Goal: Task Accomplishment & Management: Manage account settings

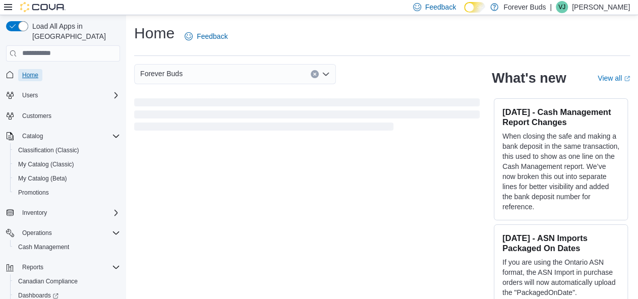
click at [30, 71] on span "Home" at bounding box center [30, 75] width 16 height 8
click at [32, 71] on span "Home" at bounding box center [30, 75] width 16 height 8
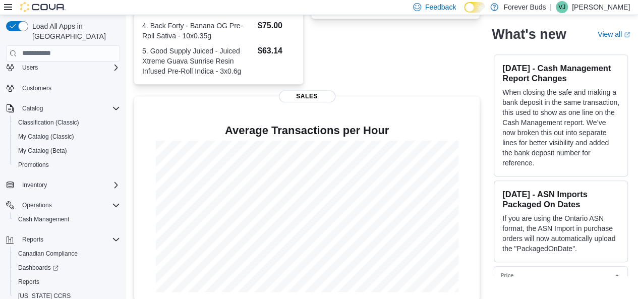
scroll to position [47, 0]
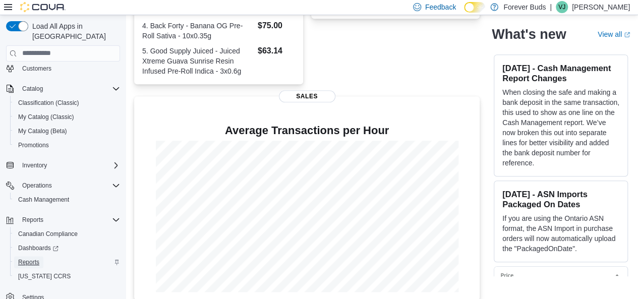
click at [34, 258] on span "Reports" at bounding box center [28, 262] width 21 height 8
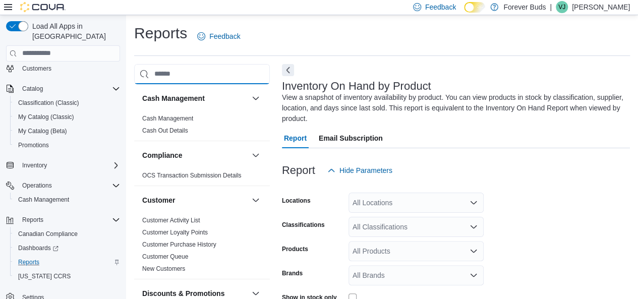
click at [170, 72] on input "search" at bounding box center [202, 74] width 136 height 20
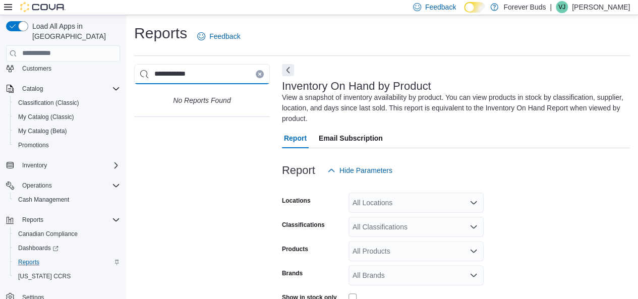
type input "**********"
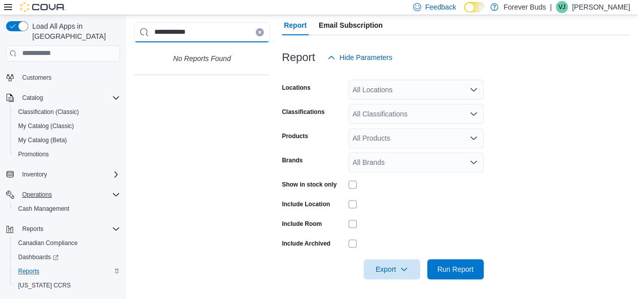
scroll to position [47, 0]
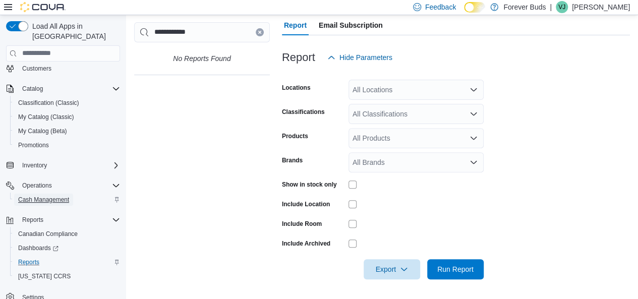
click at [32, 196] on span "Cash Management" at bounding box center [43, 200] width 51 height 8
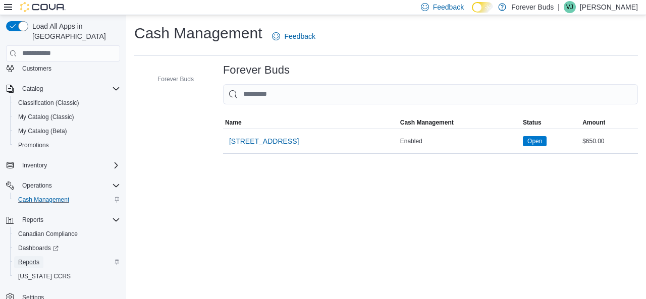
click at [31, 258] on span "Reports" at bounding box center [28, 262] width 21 height 8
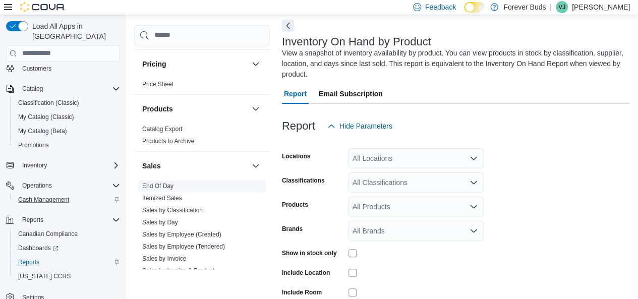
scroll to position [706, 0]
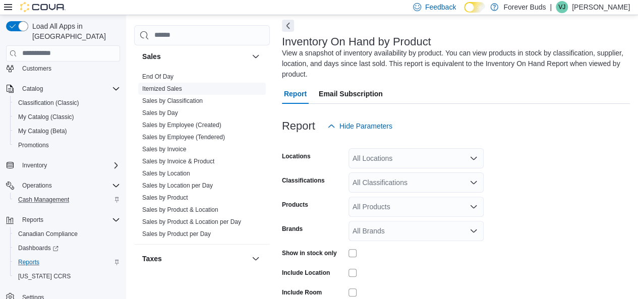
click at [168, 112] on link "Sales by Day" at bounding box center [160, 112] width 36 height 7
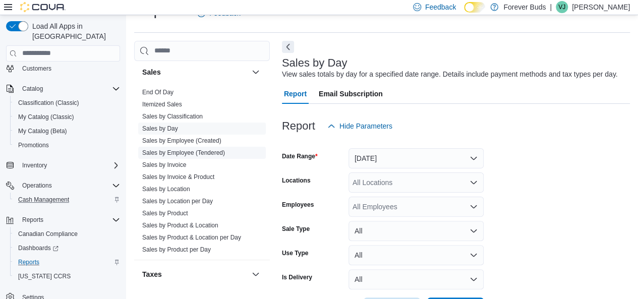
scroll to position [23, 0]
click at [472, 156] on button "Yesterday" at bounding box center [416, 158] width 135 height 20
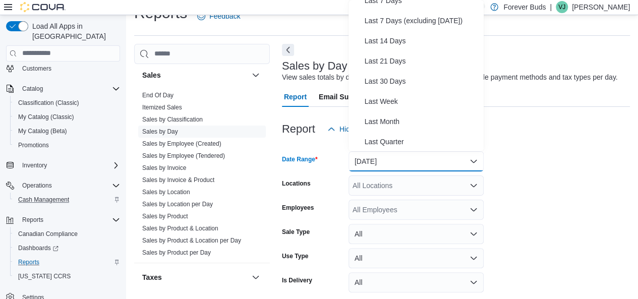
scroll to position [0, 0]
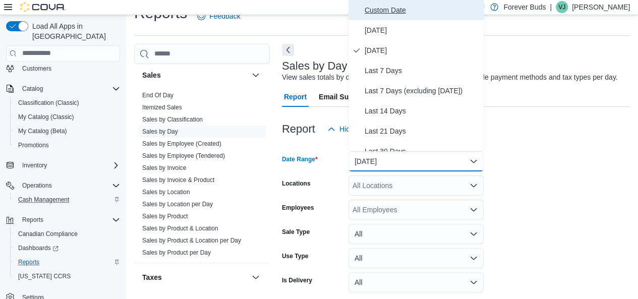
click at [374, 8] on span "Custom Date" at bounding box center [422, 10] width 115 height 12
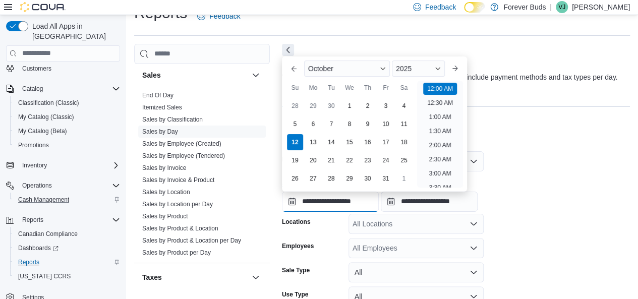
click at [321, 203] on input "**********" at bounding box center [330, 202] width 97 height 20
click at [441, 68] on span "Button. Open the year selector. 2025 is currently selected." at bounding box center [438, 69] width 6 height 6
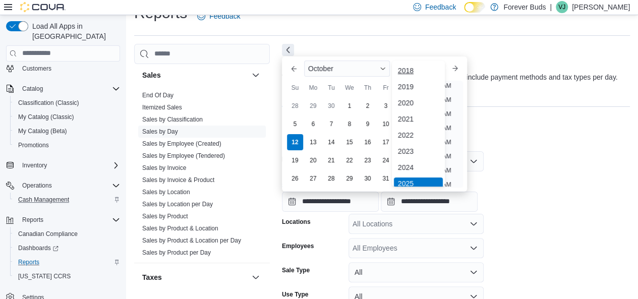
scroll to position [3, 0]
click at [414, 162] on div "2024" at bounding box center [418, 164] width 49 height 12
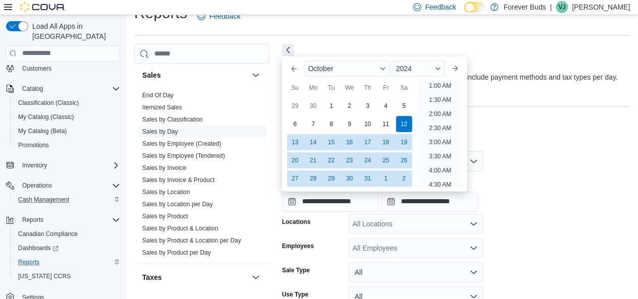
scroll to position [2, 0]
click at [312, 143] on div "14" at bounding box center [313, 142] width 18 height 18
type input "**********"
click at [580, 140] on div at bounding box center [456, 145] width 348 height 12
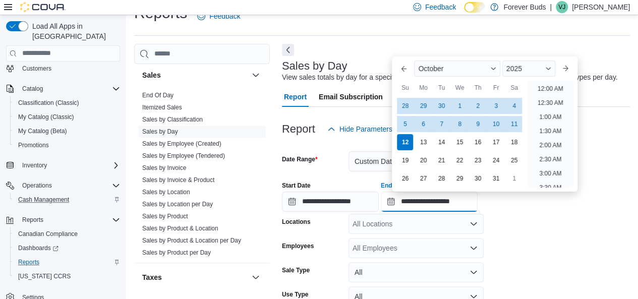
click at [427, 202] on input "**********" at bounding box center [429, 202] width 97 height 20
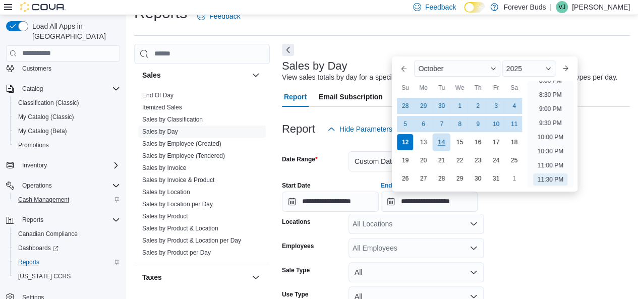
click at [442, 142] on div "14" at bounding box center [442, 142] width 18 height 18
click at [555, 68] on div "2025" at bounding box center [528, 69] width 53 height 16
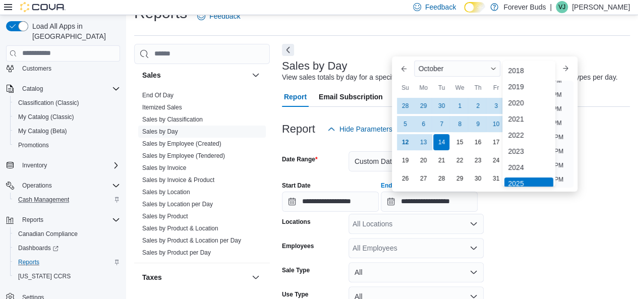
scroll to position [3, 0]
click at [523, 162] on div "2024" at bounding box center [528, 164] width 49 height 12
type input "**********"
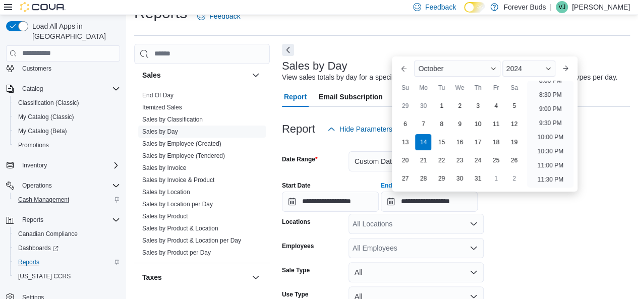
click at [547, 228] on form "**********" at bounding box center [456, 249] width 348 height 220
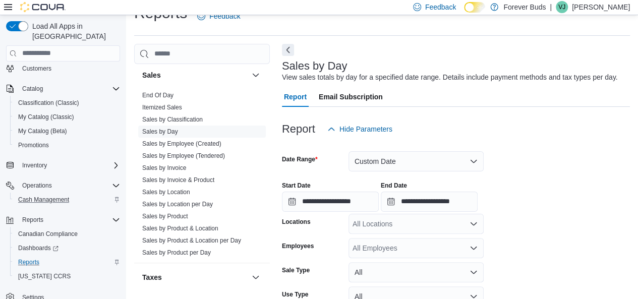
scroll to position [100, 0]
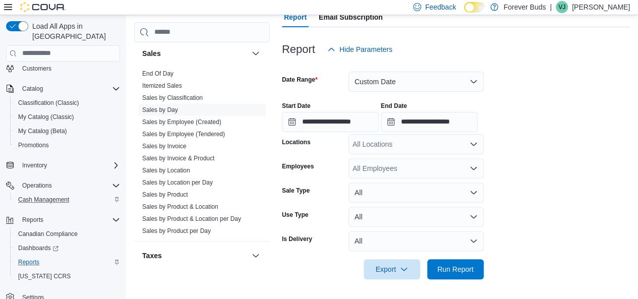
click at [473, 143] on icon "Open list of options" at bounding box center [474, 144] width 8 height 8
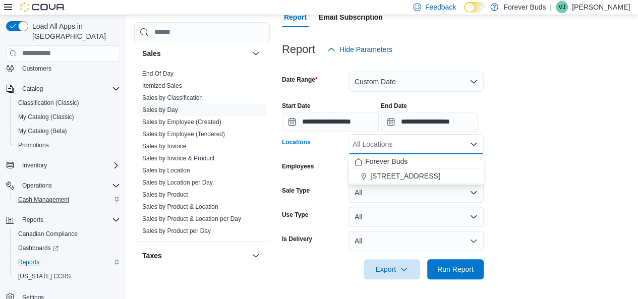
click at [440, 175] on span "[STREET_ADDRESS]" at bounding box center [405, 176] width 70 height 10
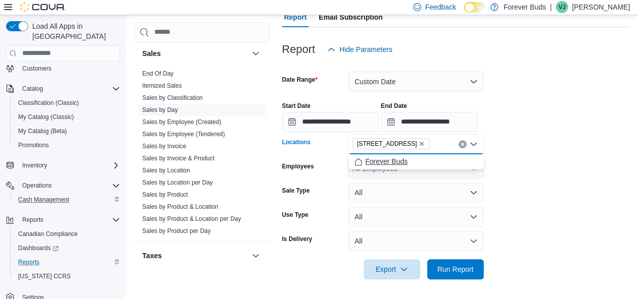
click at [396, 159] on span "Forever Buds" at bounding box center [386, 161] width 42 height 10
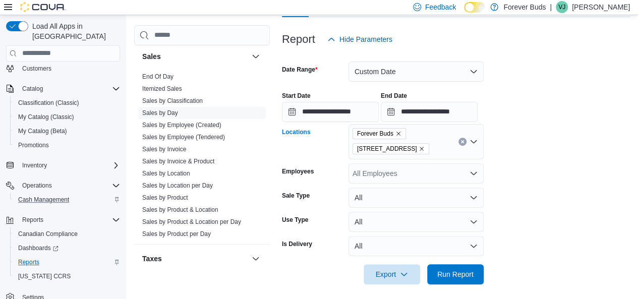
scroll to position [115, 0]
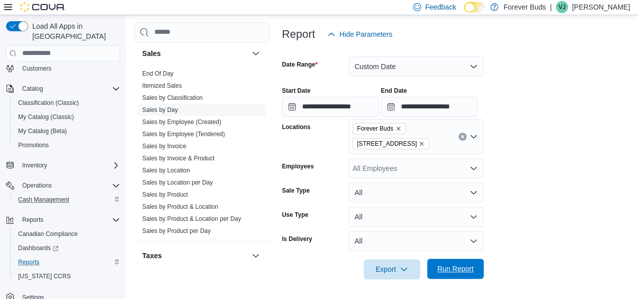
click at [456, 263] on span "Run Report" at bounding box center [455, 269] width 44 height 20
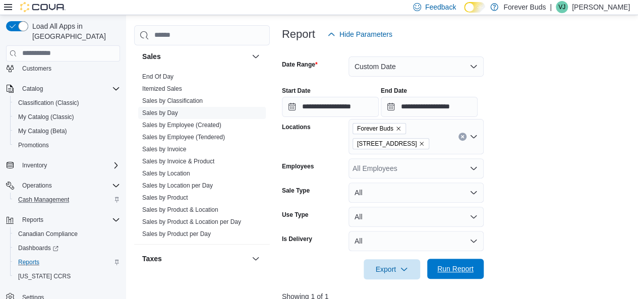
click at [453, 268] on span "Run Report" at bounding box center [455, 269] width 36 height 10
click at [389, 266] on span "Export" at bounding box center [392, 269] width 44 height 20
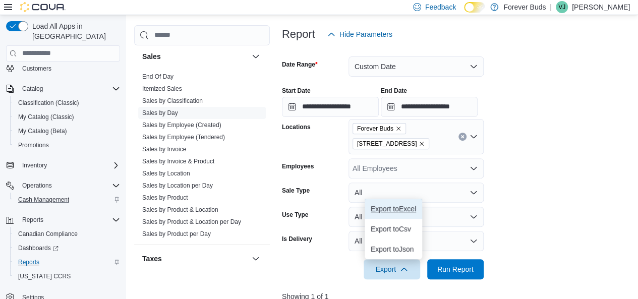
click at [414, 205] on span "Export to Excel" at bounding box center [393, 209] width 45 height 8
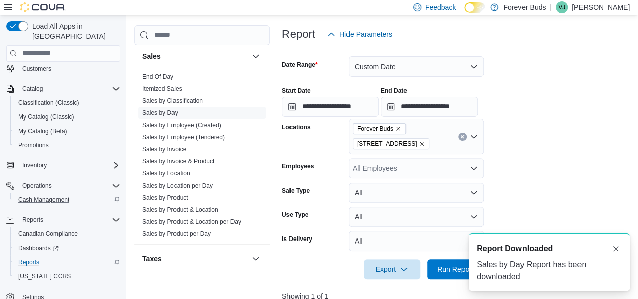
click at [515, 265] on div "Sales by Day Report has been downloaded" at bounding box center [549, 271] width 145 height 24
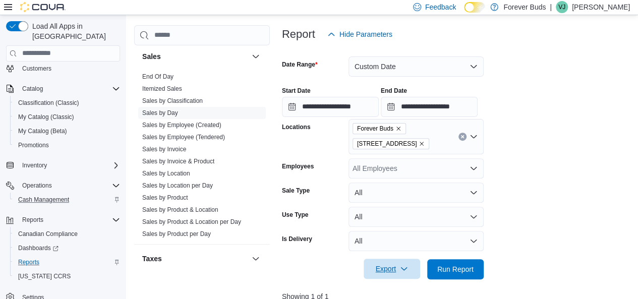
click at [407, 266] on icon "button" at bounding box center [404, 269] width 8 height 8
click at [395, 229] on span "Export to Csv" at bounding box center [393, 229] width 45 height 8
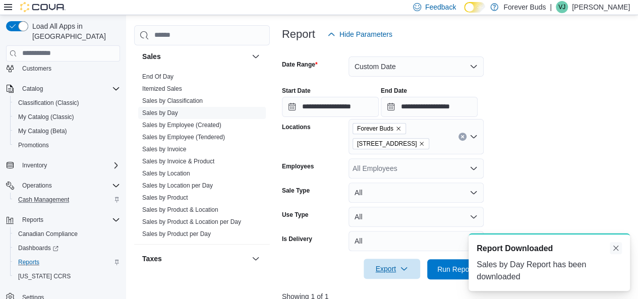
click at [618, 248] on button "Dismiss toast" at bounding box center [616, 248] width 12 height 12
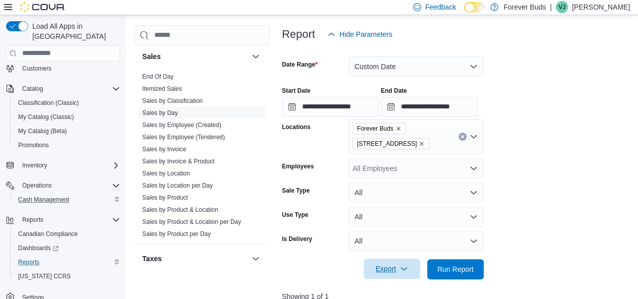
click at [387, 270] on span "Export" at bounding box center [392, 269] width 44 height 20
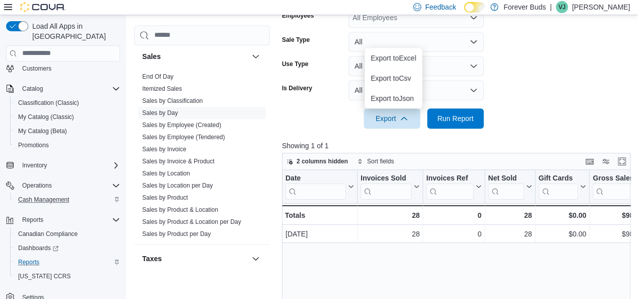
scroll to position [115, 0]
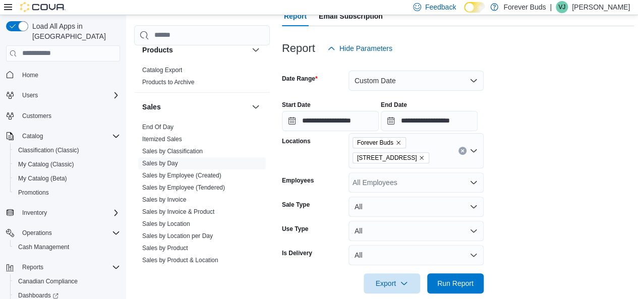
scroll to position [225, 0]
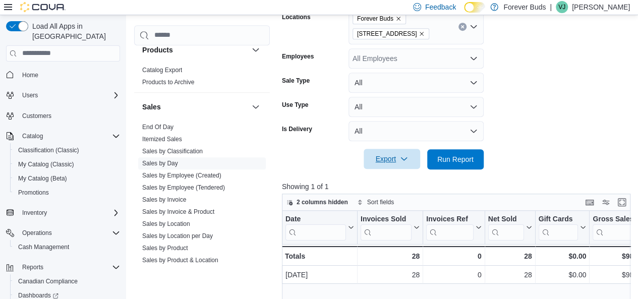
click at [386, 157] on span "Export" at bounding box center [392, 159] width 44 height 20
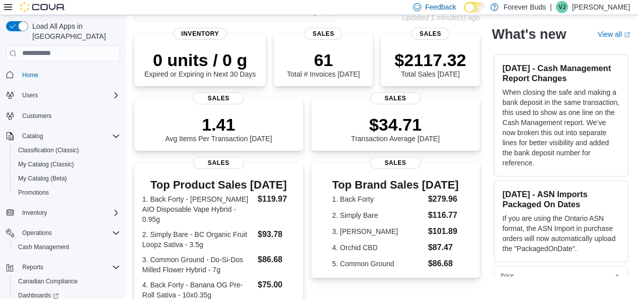
scroll to position [151, 0]
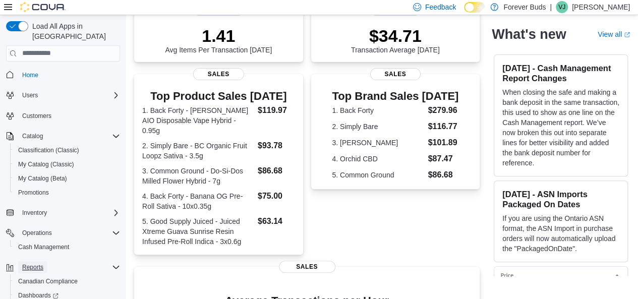
click at [33, 263] on span "Reports" at bounding box center [32, 267] width 21 height 8
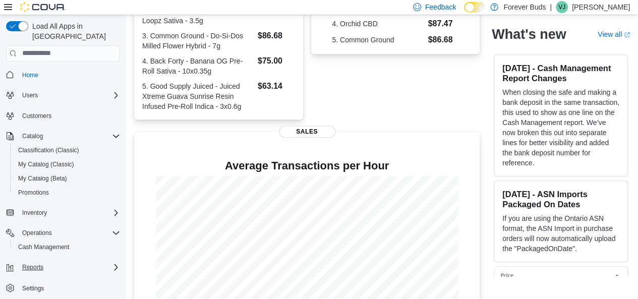
scroll to position [303, 0]
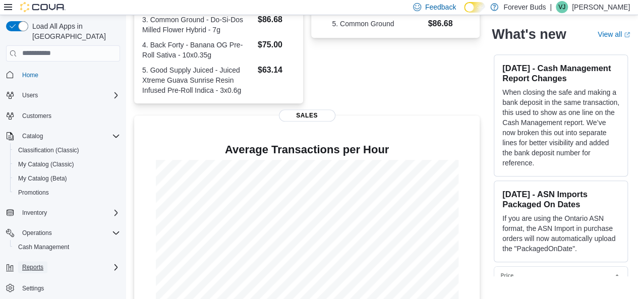
click at [35, 263] on span "Reports" at bounding box center [32, 267] width 21 height 8
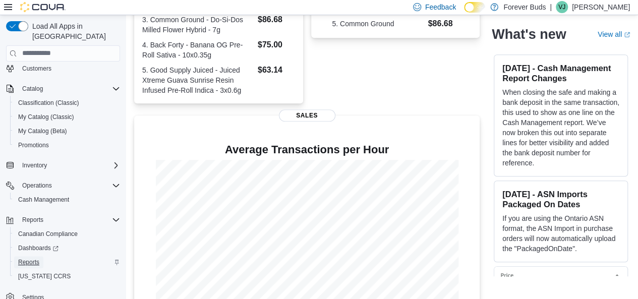
click at [29, 258] on span "Reports" at bounding box center [28, 262] width 21 height 8
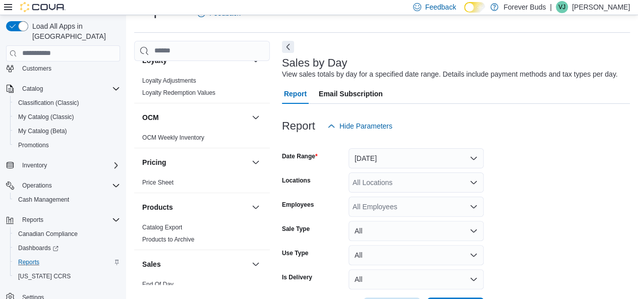
scroll to position [605, 0]
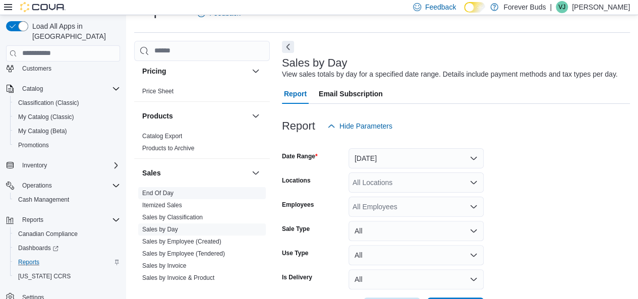
click at [158, 191] on link "End Of Day" at bounding box center [157, 193] width 31 height 7
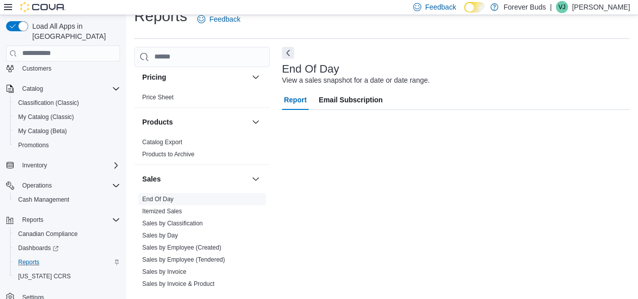
scroll to position [17, 0]
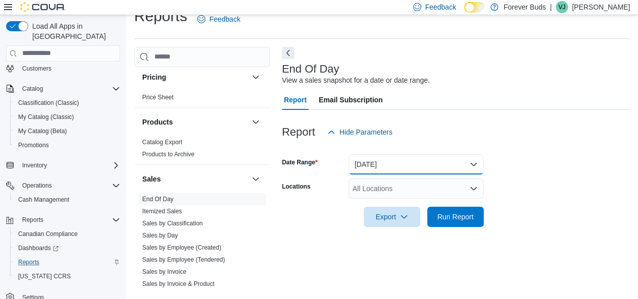
click at [473, 164] on button "Today" at bounding box center [416, 164] width 135 height 20
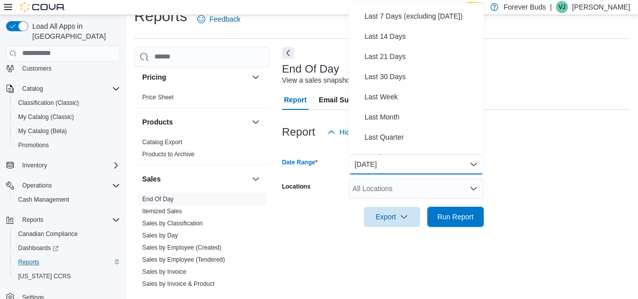
scroll to position [0, 0]
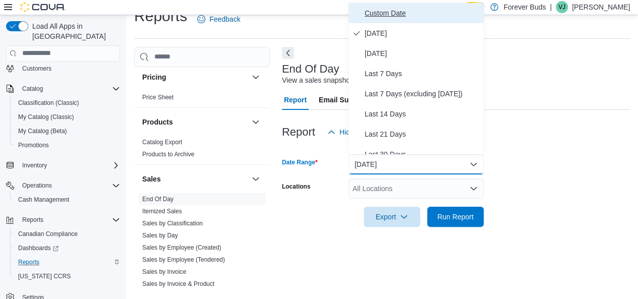
click at [390, 12] on span "Custom Date" at bounding box center [422, 13] width 115 height 12
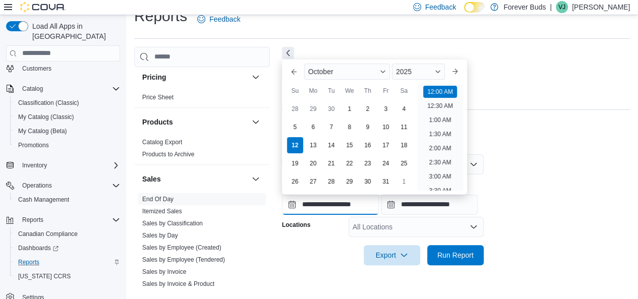
click at [319, 202] on input "**********" at bounding box center [330, 205] width 97 height 20
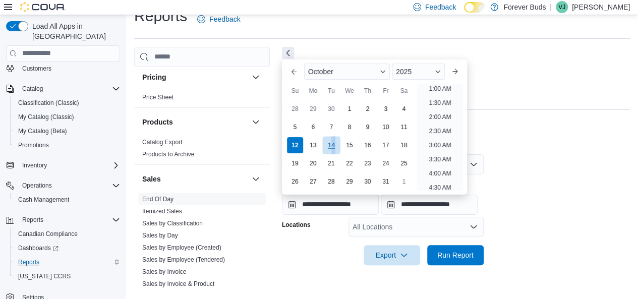
click at [334, 143] on div "14" at bounding box center [331, 145] width 18 height 18
type input "**********"
click at [441, 71] on span "Button. Open the year selector. 2025 is currently selected." at bounding box center [438, 72] width 6 height 6
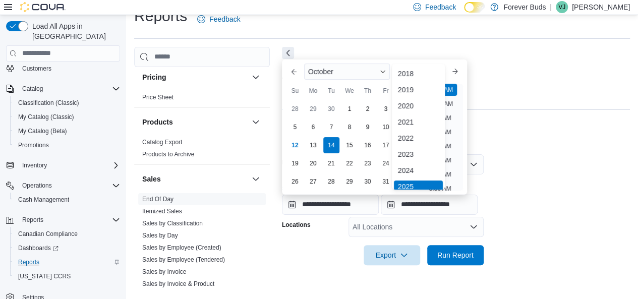
scroll to position [3, 0]
click at [414, 167] on div "2024" at bounding box center [418, 167] width 49 height 12
type input "**********"
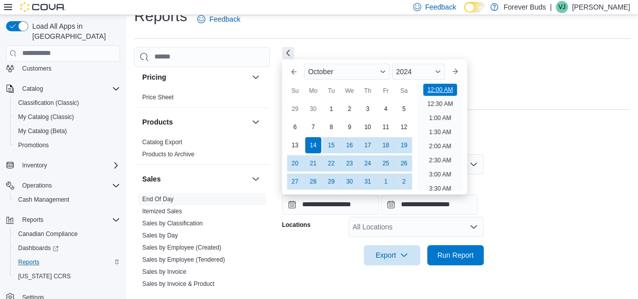
click at [445, 88] on li "12:00 AM" at bounding box center [440, 90] width 34 height 12
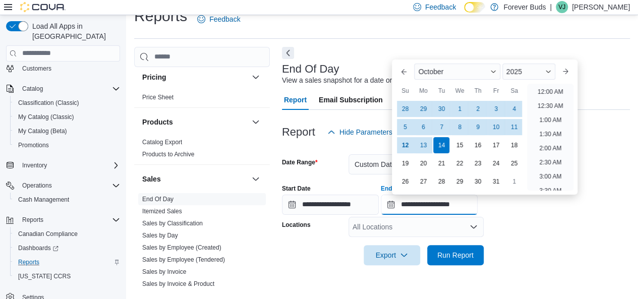
click at [441, 204] on input "**********" at bounding box center [429, 205] width 97 height 20
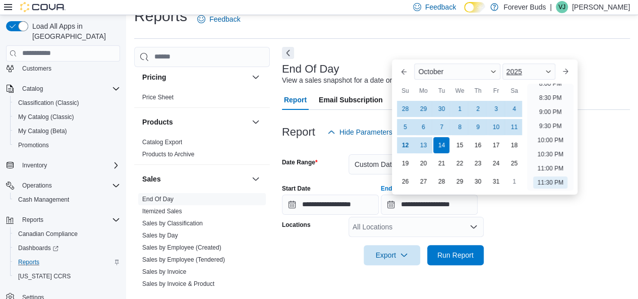
click at [551, 70] on span "Button. Open the year selector. 2025 is currently selected." at bounding box center [548, 72] width 6 height 6
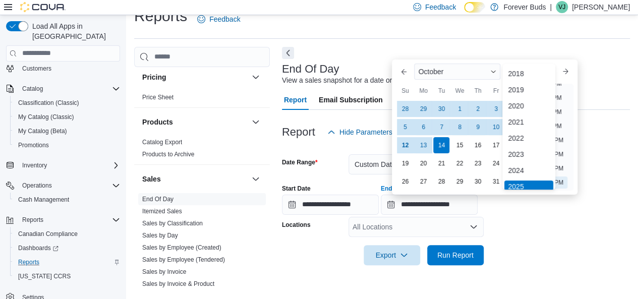
scroll to position [3, 0]
click at [528, 164] on div "2024" at bounding box center [528, 167] width 49 height 12
type input "**********"
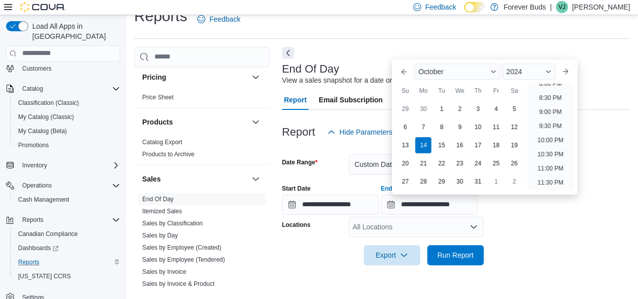
click at [576, 234] on form "**********" at bounding box center [456, 203] width 348 height 123
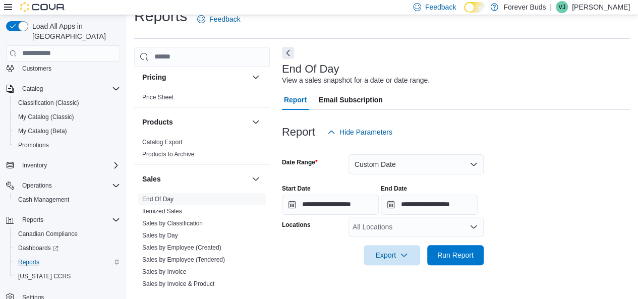
click at [478, 228] on div "All Locations" at bounding box center [416, 227] width 135 height 20
click at [473, 226] on icon "Open list of options" at bounding box center [474, 227] width 8 height 8
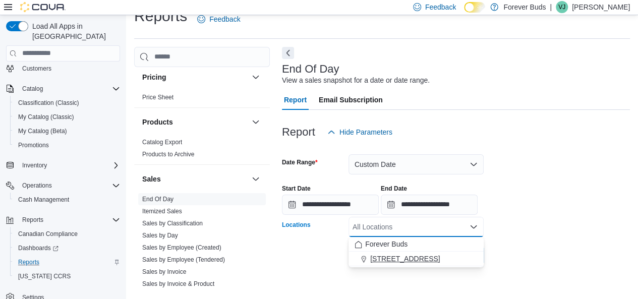
click at [421, 261] on span "[STREET_ADDRESS]" at bounding box center [405, 259] width 70 height 10
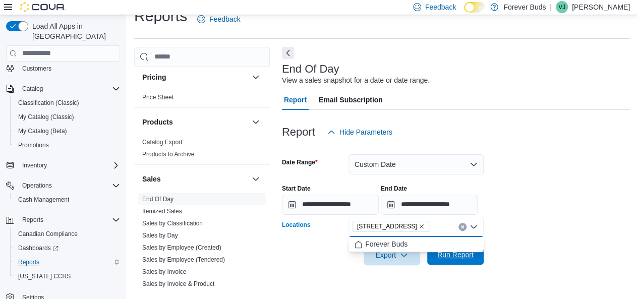
click at [459, 255] on span "Run Report" at bounding box center [455, 255] width 36 height 10
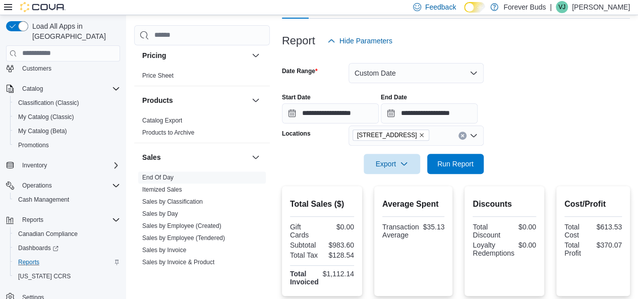
scroll to position [118, 0]
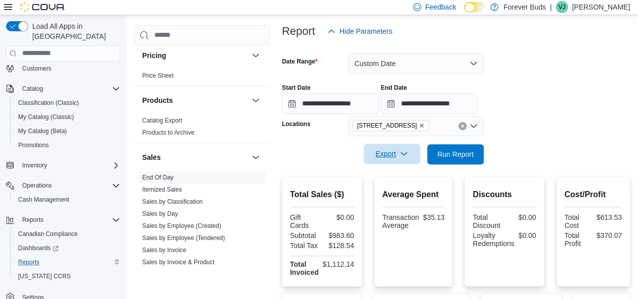
click at [391, 150] on span "Export" at bounding box center [392, 154] width 44 height 20
click at [395, 172] on span "Export to Excel" at bounding box center [393, 175] width 45 height 8
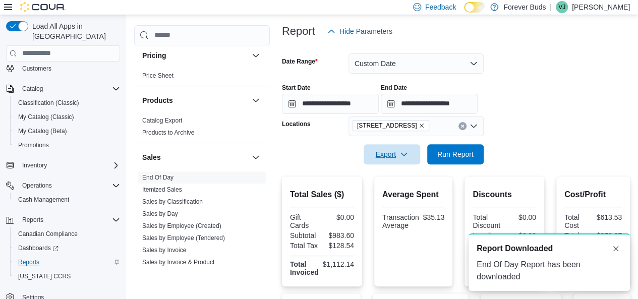
scroll to position [0, 0]
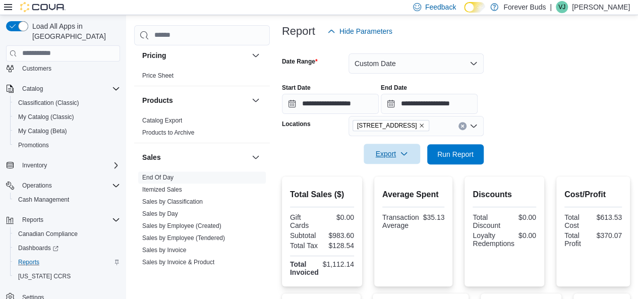
click at [405, 151] on icon "button" at bounding box center [404, 154] width 8 height 8
click at [402, 194] on span "Export to Pdf" at bounding box center [393, 195] width 45 height 8
click at [456, 155] on span "Run Report" at bounding box center [455, 154] width 36 height 10
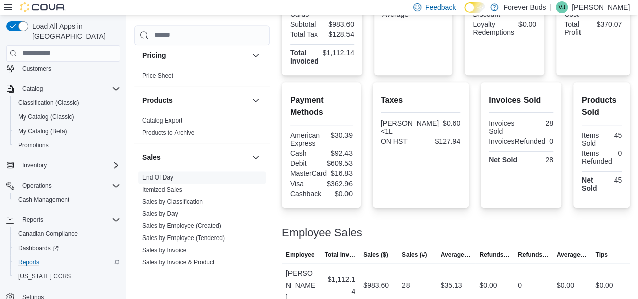
scroll to position [334, 0]
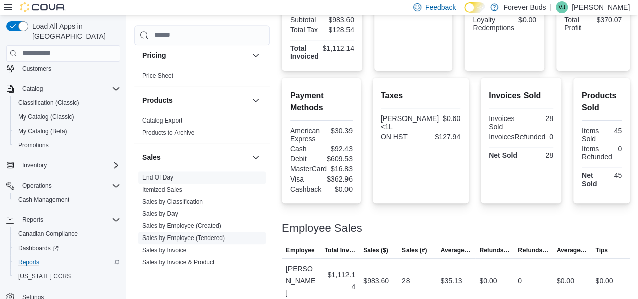
click at [180, 235] on link "Sales by Employee (Tendered)" at bounding box center [183, 238] width 83 height 7
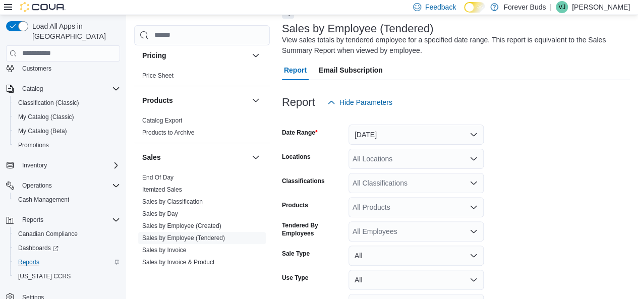
scroll to position [34, 0]
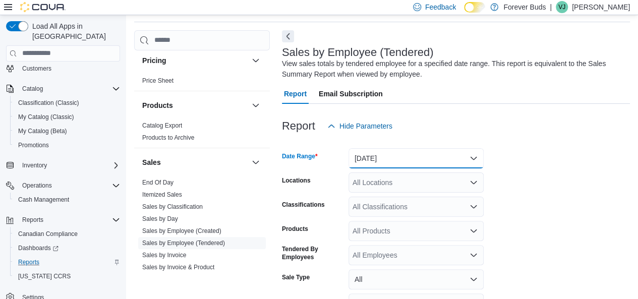
click at [475, 156] on button "Yesterday" at bounding box center [416, 158] width 135 height 20
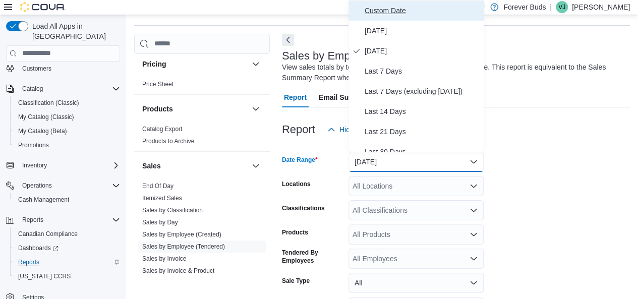
click at [382, 12] on span "Custom Date" at bounding box center [422, 11] width 115 height 12
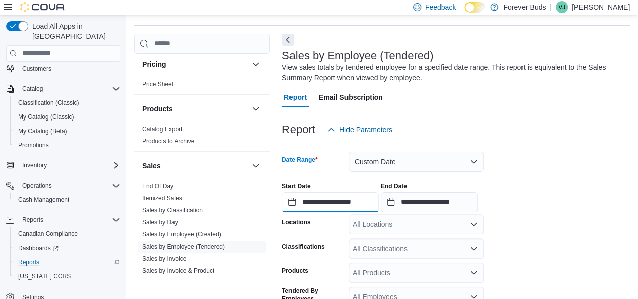
click at [320, 199] on input "**********" at bounding box center [330, 202] width 97 height 20
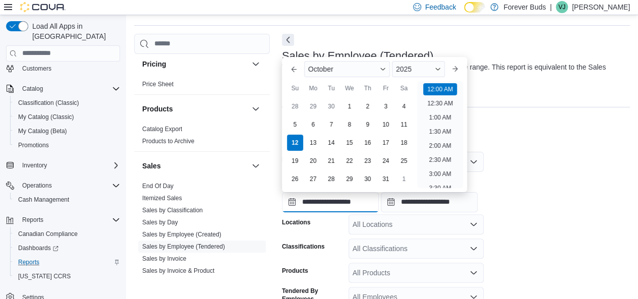
scroll to position [31, 0]
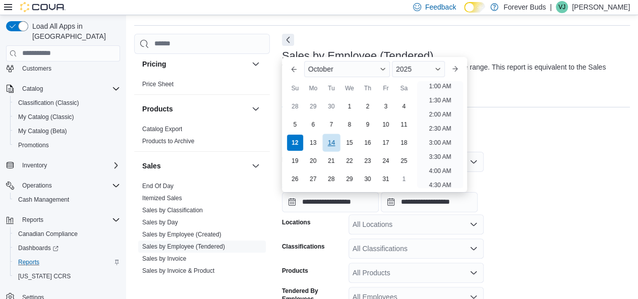
click at [333, 139] on div "14" at bounding box center [331, 143] width 18 height 18
type input "**********"
click at [441, 68] on span "Button. Open the year selector. 2025 is currently selected." at bounding box center [438, 69] width 6 height 6
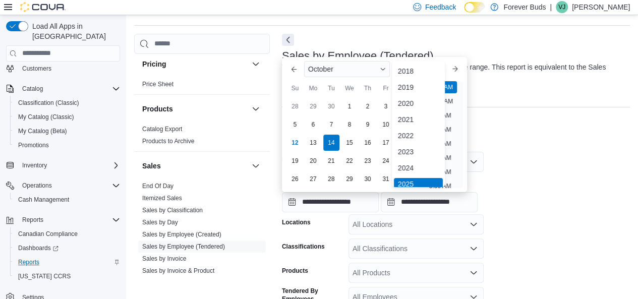
scroll to position [3, 0]
click at [409, 162] on div "2024" at bounding box center [418, 165] width 49 height 12
type input "**********"
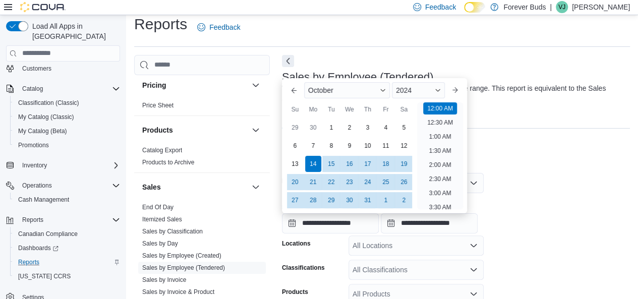
scroll to position [8, 0]
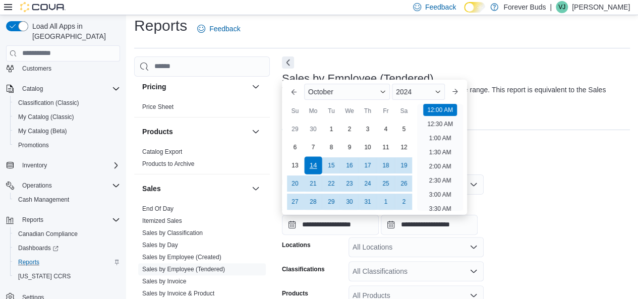
click at [313, 159] on div "14" at bounding box center [313, 165] width 18 height 18
click at [420, 230] on input "**********" at bounding box center [429, 225] width 97 height 20
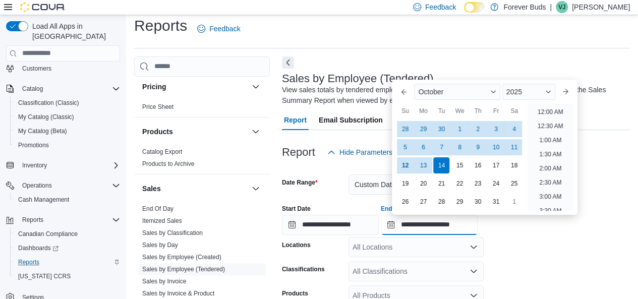
scroll to position [573, 0]
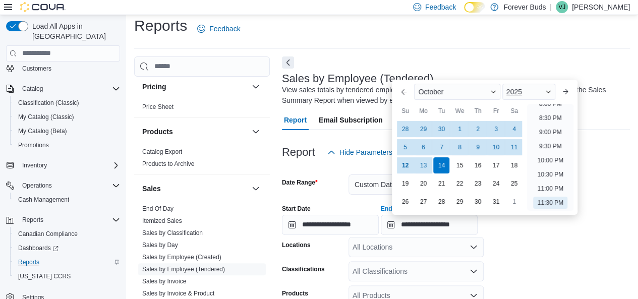
click at [549, 91] on div "2025" at bounding box center [528, 92] width 53 height 16
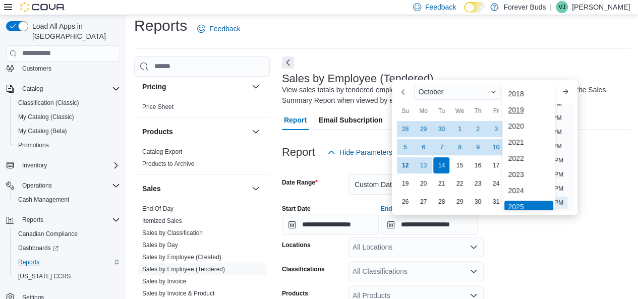
scroll to position [3, 0]
click at [516, 186] on div "2024" at bounding box center [528, 188] width 49 height 12
type input "**********"
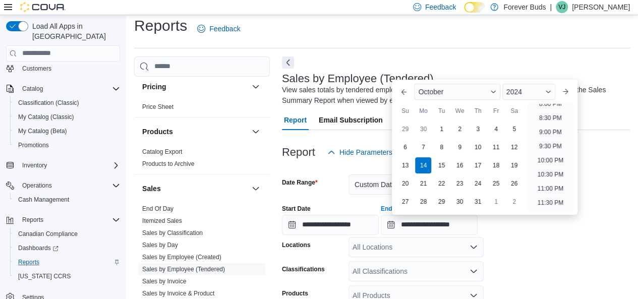
drag, startPoint x: 518, startPoint y: 243, endPoint x: 502, endPoint y: 230, distance: 20.0
click at [517, 242] on form "**********" at bounding box center [456, 296] width 348 height 268
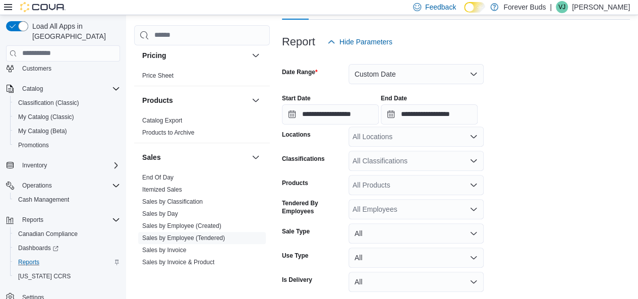
scroll to position [159, 0]
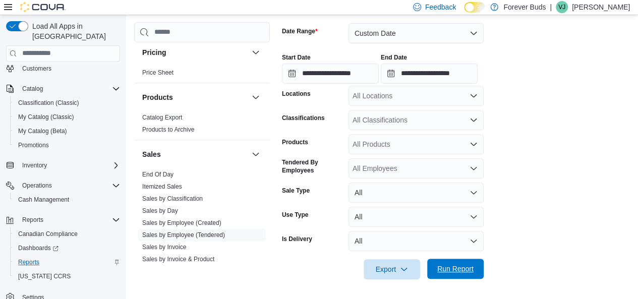
click at [450, 265] on span "Run Report" at bounding box center [455, 269] width 36 height 10
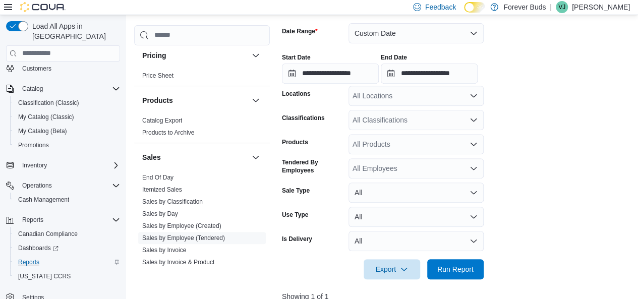
click at [476, 96] on icon "Open list of options" at bounding box center [474, 96] width 8 height 8
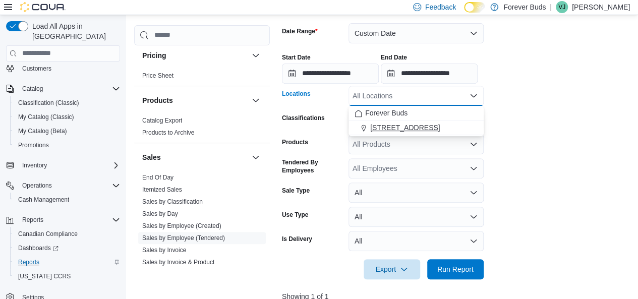
click at [440, 128] on span "[STREET_ADDRESS]" at bounding box center [405, 128] width 70 height 10
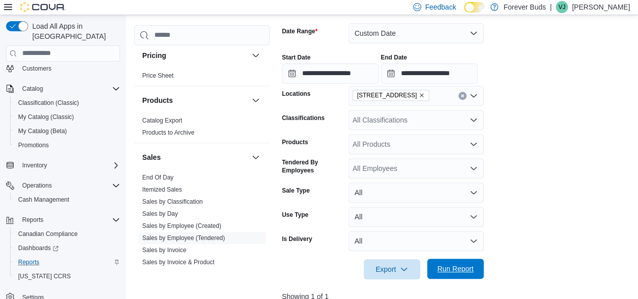
click at [451, 267] on span "Run Report" at bounding box center [455, 269] width 36 height 10
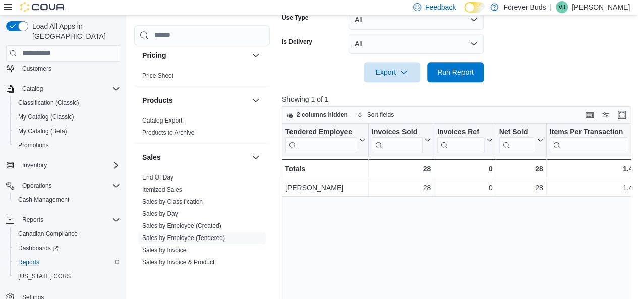
scroll to position [361, 0]
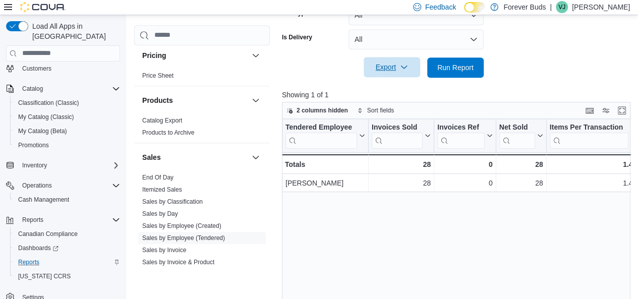
click at [384, 64] on span "Export" at bounding box center [392, 67] width 44 height 20
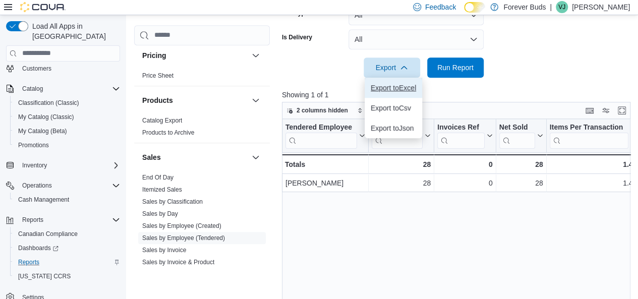
click at [397, 87] on span "Export to Excel" at bounding box center [393, 88] width 45 height 8
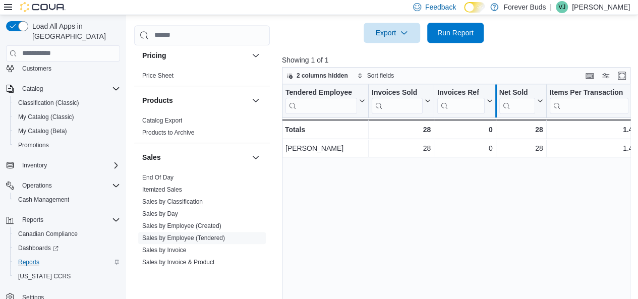
scroll to position [411, 0]
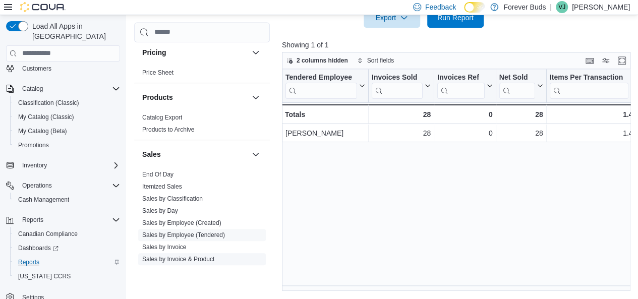
click at [205, 257] on link "Sales by Invoice & Product" at bounding box center [178, 258] width 72 height 7
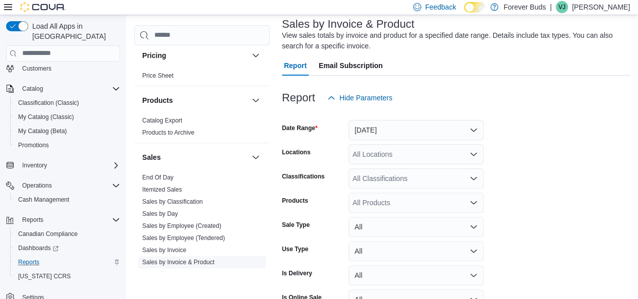
scroll to position [34, 0]
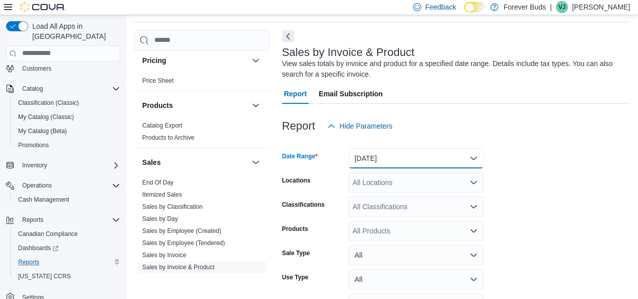
click at [475, 158] on button "Yesterday" at bounding box center [416, 158] width 135 height 20
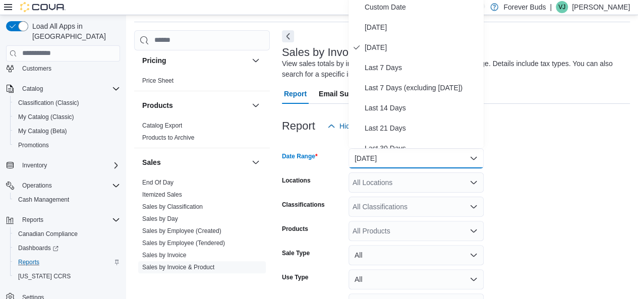
scroll to position [30, 0]
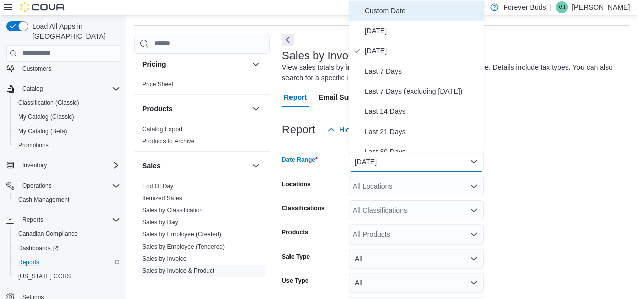
click at [379, 10] on span "Custom Date" at bounding box center [422, 11] width 115 height 12
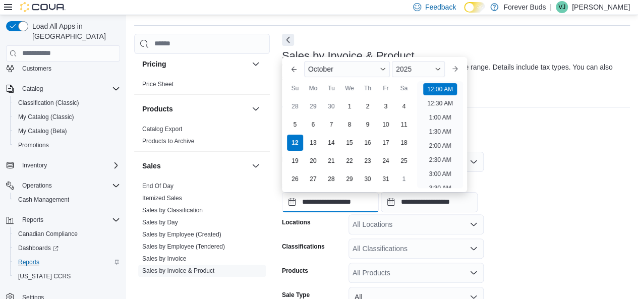
click at [322, 204] on input "**********" at bounding box center [330, 202] width 97 height 20
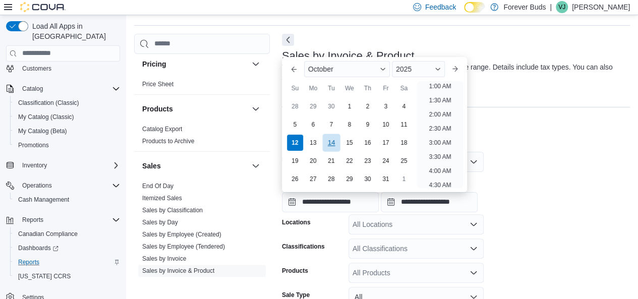
click at [335, 144] on div "14" at bounding box center [331, 143] width 18 height 18
type input "**********"
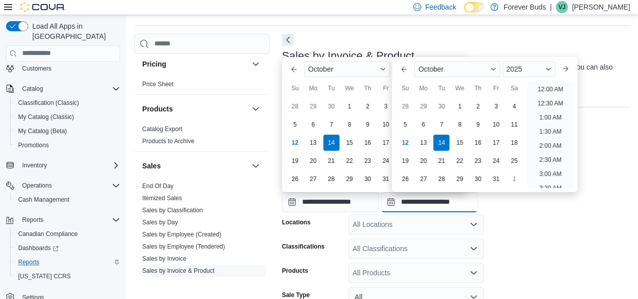
click at [433, 203] on input "**********" at bounding box center [429, 202] width 97 height 20
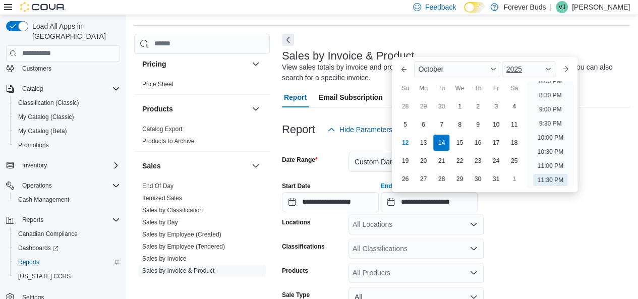
click at [551, 68] on span "Button. Open the year selector. 2025 is currently selected." at bounding box center [548, 69] width 6 height 6
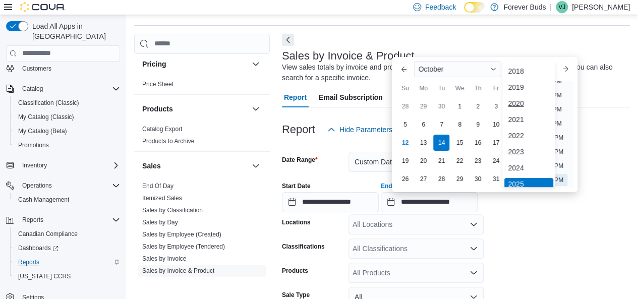
scroll to position [3, 0]
click at [518, 162] on div "2024" at bounding box center [528, 165] width 49 height 12
type input "**********"
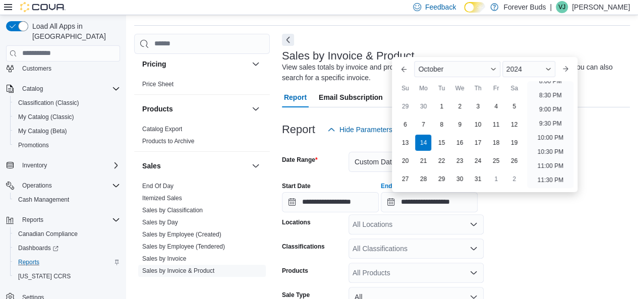
drag, startPoint x: 517, startPoint y: 209, endPoint x: 496, endPoint y: 201, distance: 21.7
click at [516, 207] on div "**********" at bounding box center [456, 193] width 348 height 38
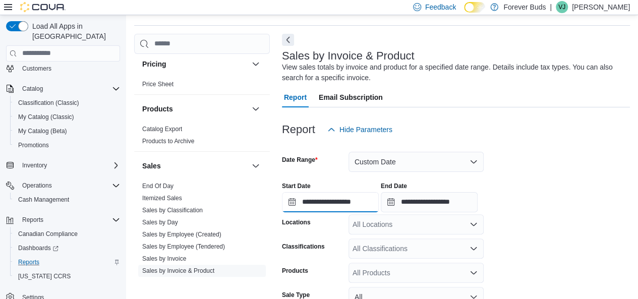
click at [345, 208] on input "**********" at bounding box center [330, 202] width 97 height 20
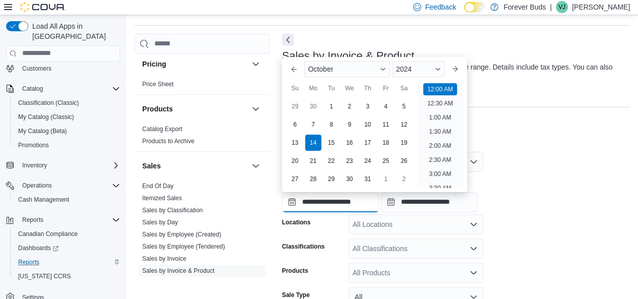
scroll to position [31, 0]
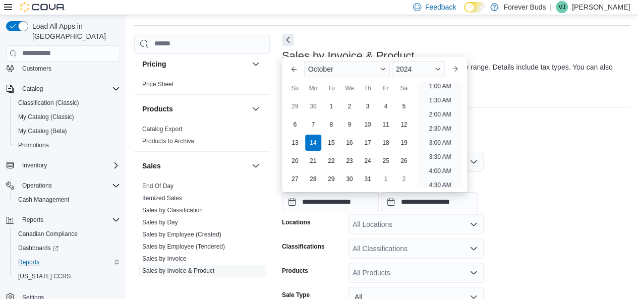
drag, startPoint x: 569, startPoint y: 216, endPoint x: 569, endPoint y: 210, distance: 5.5
click at [569, 214] on form "**********" at bounding box center [456, 286] width 348 height 293
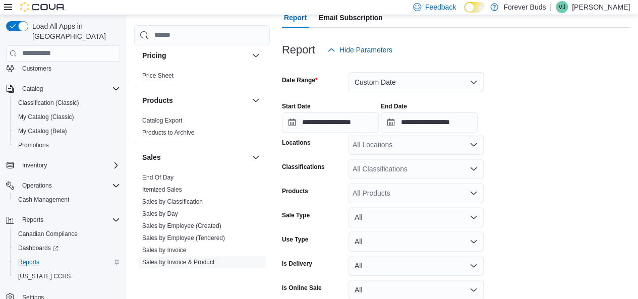
scroll to position [131, 0]
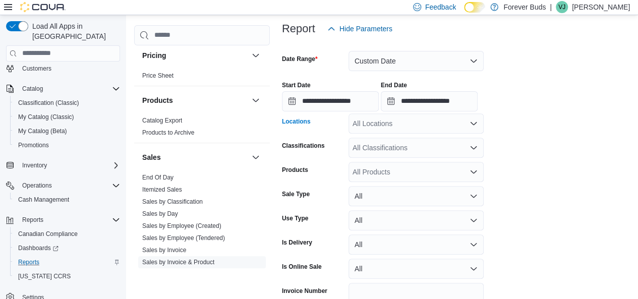
click at [473, 125] on icon "Open list of options" at bounding box center [474, 123] width 6 height 3
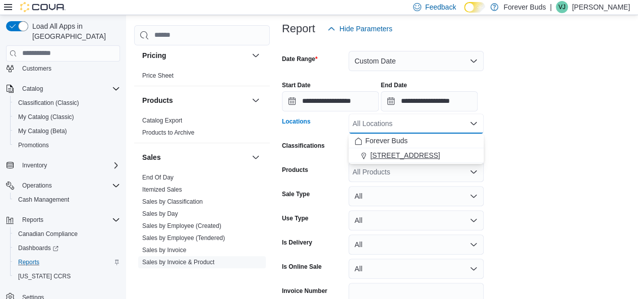
click at [440, 156] on span "[STREET_ADDRESS]" at bounding box center [405, 155] width 70 height 10
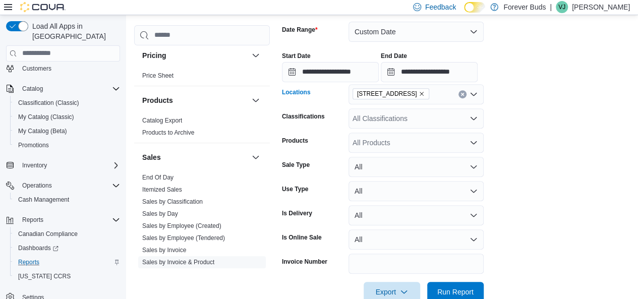
scroll to position [183, 0]
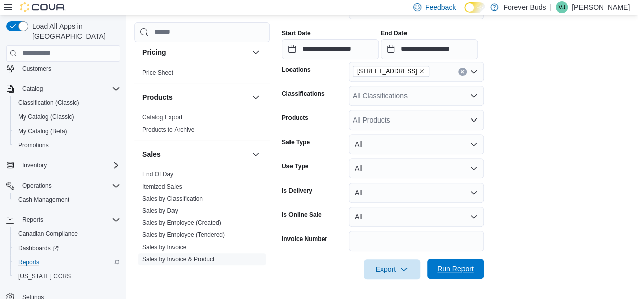
click at [458, 268] on span "Run Report" at bounding box center [455, 269] width 36 height 10
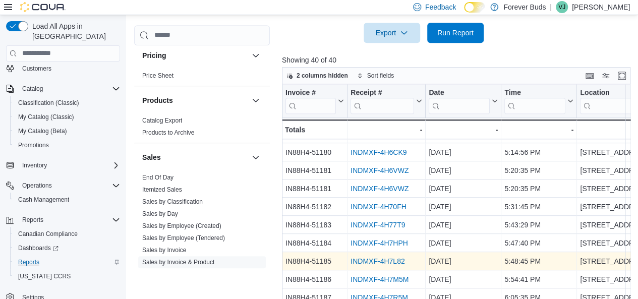
scroll to position [435, 0]
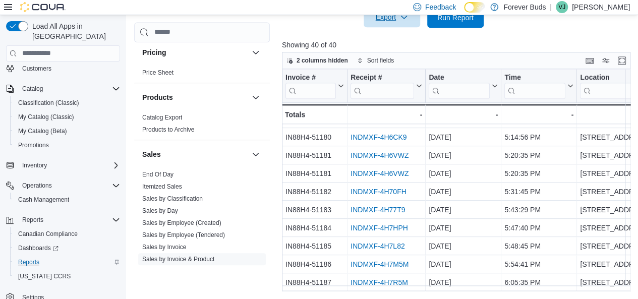
click at [385, 19] on span "Export" at bounding box center [392, 17] width 44 height 20
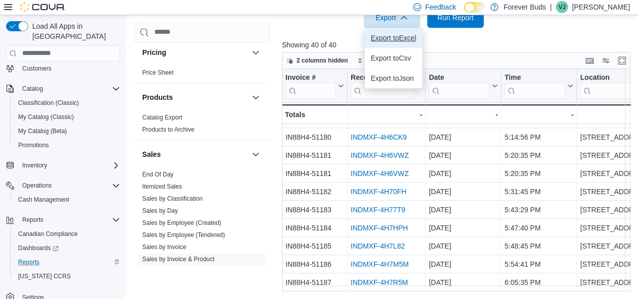
click at [401, 36] on span "Export to Excel" at bounding box center [393, 38] width 45 height 8
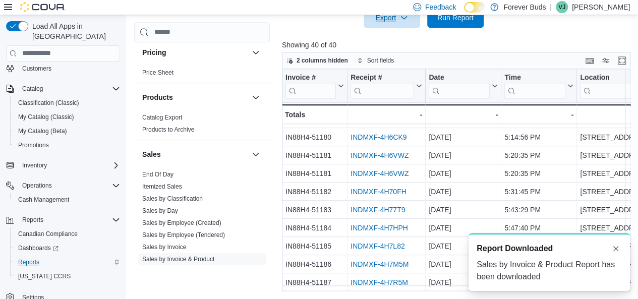
scroll to position [0, 0]
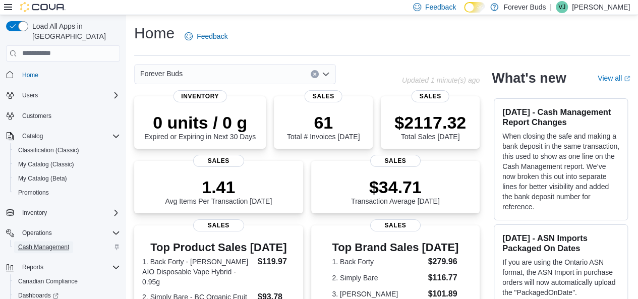
click at [52, 243] on span "Cash Management" at bounding box center [43, 247] width 51 height 8
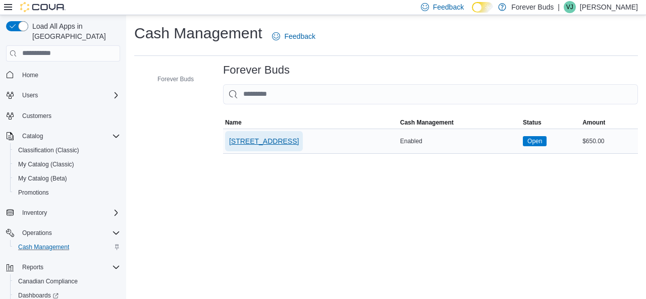
click at [275, 139] on span "[STREET_ADDRESS]" at bounding box center [264, 141] width 70 height 10
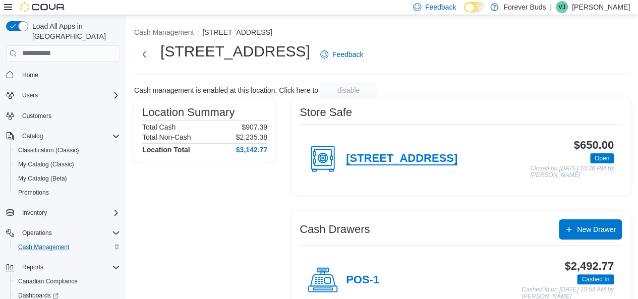
click at [396, 157] on h4 "[STREET_ADDRESS]" at bounding box center [401, 158] width 111 height 13
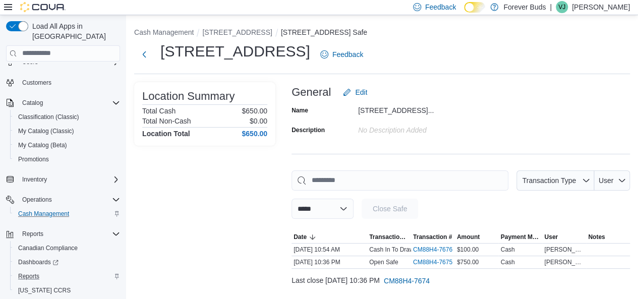
scroll to position [47, 0]
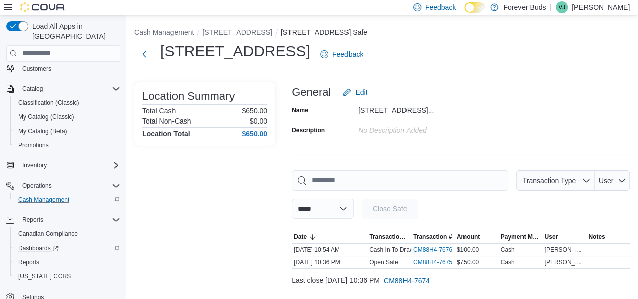
click at [65, 242] on div "Dashboards" at bounding box center [67, 248] width 106 height 12
drag, startPoint x: 139, startPoint y: 194, endPoint x: 172, endPoint y: 179, distance: 35.7
click at [172, 179] on div "Location Summary Total Cash $650.00 Total Non-Cash $0.00 Location Total $650.00" at bounding box center [204, 197] width 141 height 231
click at [226, 178] on div "Location Summary Total Cash $650.00 Total Non-Cash $0.00 Location Total $650.00" at bounding box center [204, 197] width 141 height 231
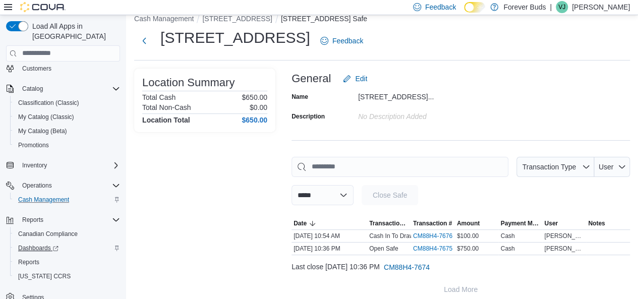
scroll to position [21, 0]
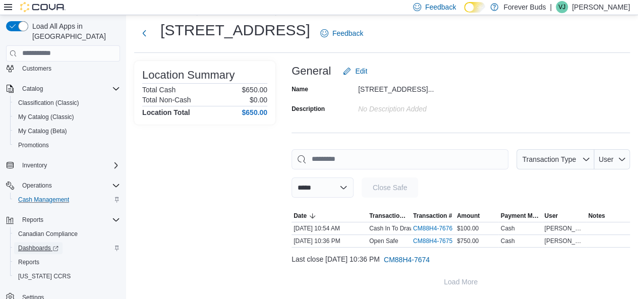
click at [38, 244] on span "Dashboards" at bounding box center [38, 248] width 40 height 8
click at [51, 196] on span "Cash Management" at bounding box center [43, 200] width 51 height 8
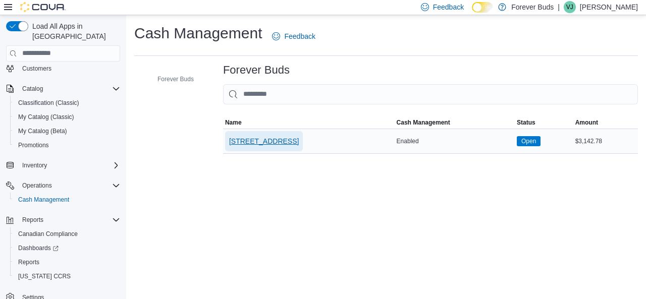
click at [282, 142] on span "[STREET_ADDRESS]" at bounding box center [264, 141] width 70 height 10
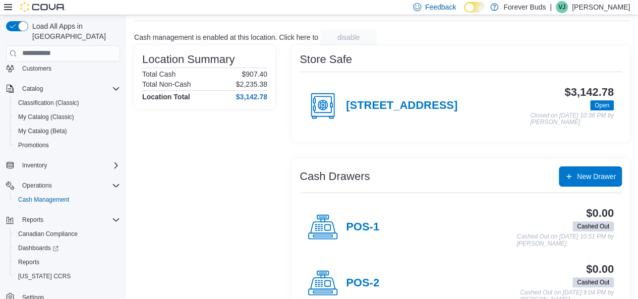
scroll to position [87, 0]
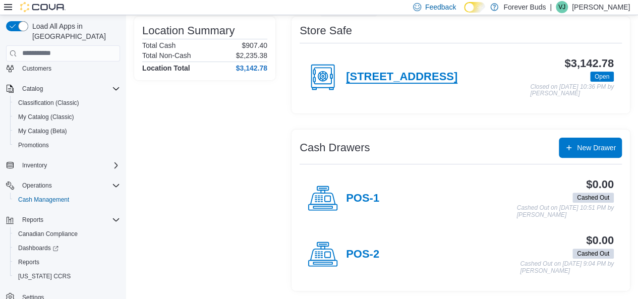
click at [379, 77] on h4 "[STREET_ADDRESS]" at bounding box center [401, 77] width 111 height 13
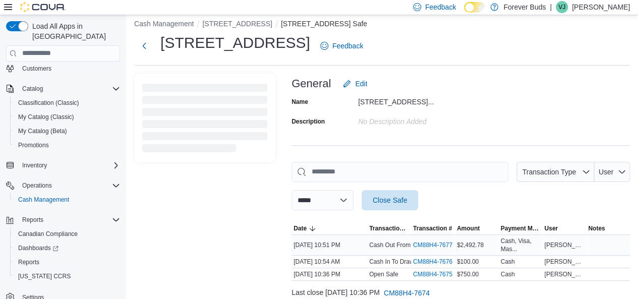
scroll to position [41, 0]
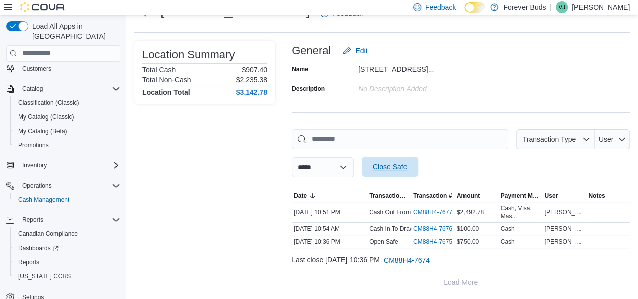
click at [407, 166] on span "Close Safe" at bounding box center [390, 167] width 34 height 10
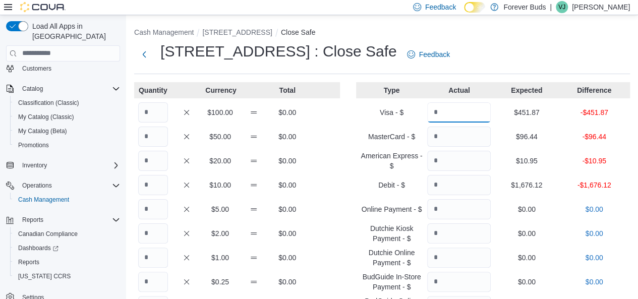
click at [456, 114] on input "Quantity" at bounding box center [459, 112] width 64 height 20
type input "******"
click at [463, 136] on input "Quantity" at bounding box center [459, 137] width 64 height 20
type input "*****"
click at [471, 160] on input "Quantity" at bounding box center [459, 161] width 64 height 20
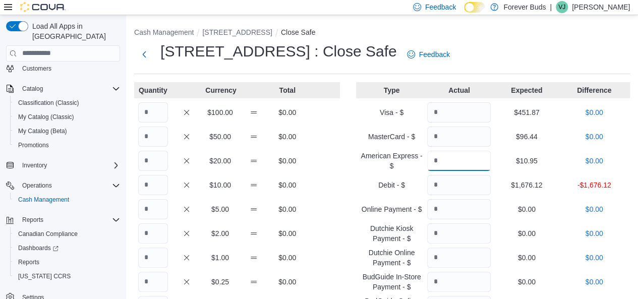
type input "*****"
click at [476, 183] on input "Quantity" at bounding box center [459, 185] width 64 height 20
type input "*******"
click at [159, 162] on input "Quantity" at bounding box center [153, 161] width 30 height 20
type input "*"
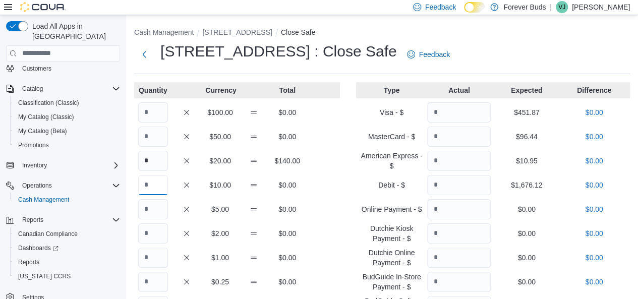
click at [157, 187] on input "Quantity" at bounding box center [153, 185] width 30 height 20
type input "*"
click at [154, 206] on input "Quantity" at bounding box center [153, 209] width 30 height 20
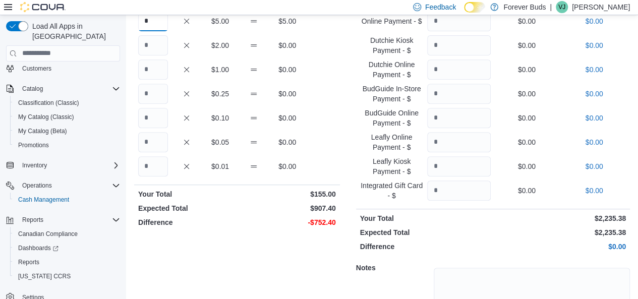
scroll to position [202, 0]
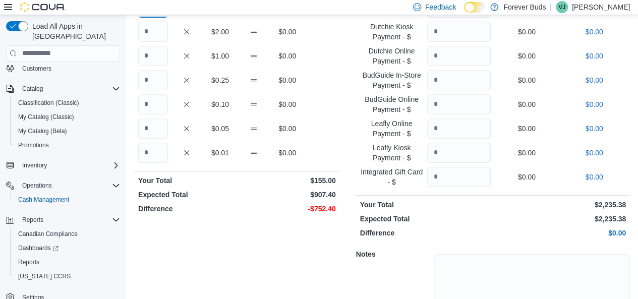
type input "*"
click at [158, 151] on input "Quantity" at bounding box center [153, 153] width 30 height 20
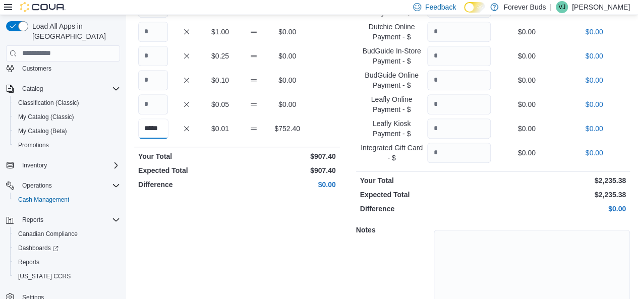
scroll to position [270, 0]
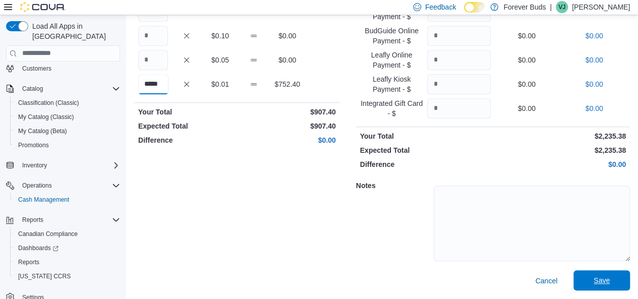
type input "*****"
click at [610, 279] on span "Save" at bounding box center [602, 280] width 16 height 10
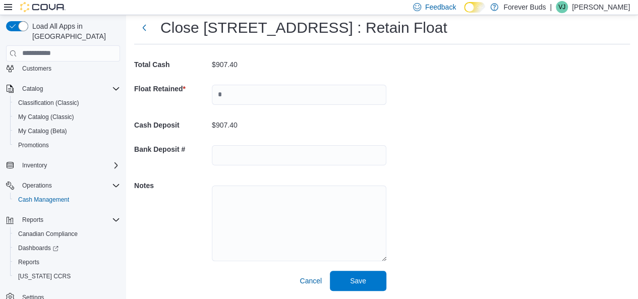
scroll to position [29, 0]
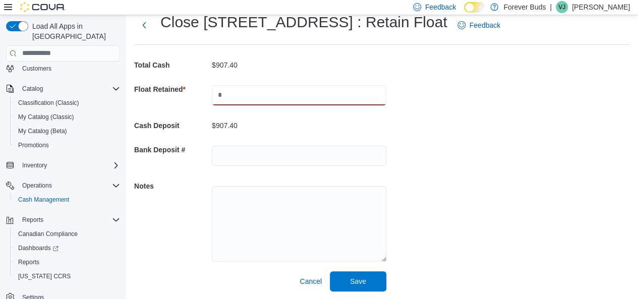
click at [289, 99] on input "text" at bounding box center [299, 95] width 175 height 20
type input "******"
click at [356, 279] on span "Save" at bounding box center [358, 281] width 16 height 10
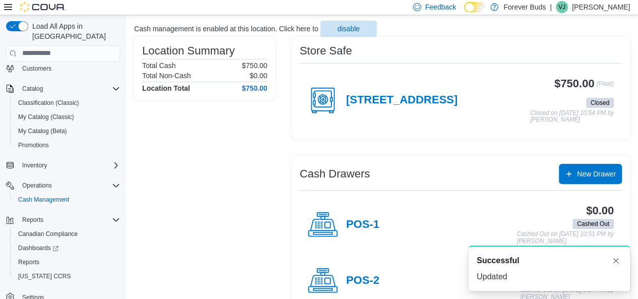
scroll to position [93, 0]
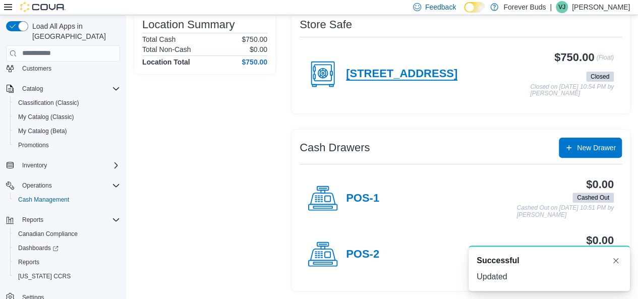
click at [355, 68] on h4 "[STREET_ADDRESS]" at bounding box center [401, 74] width 111 height 13
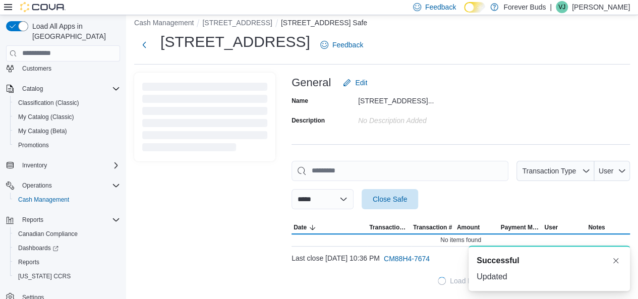
scroll to position [9, 0]
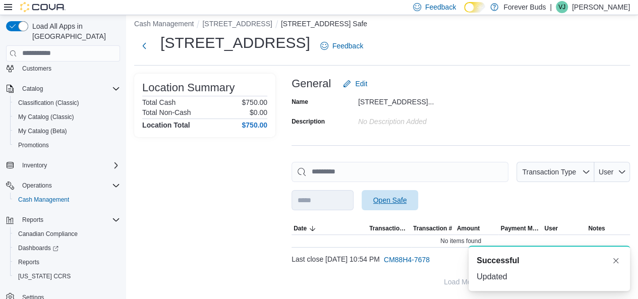
click at [407, 200] on span "Open Safe" at bounding box center [390, 200] width 34 height 10
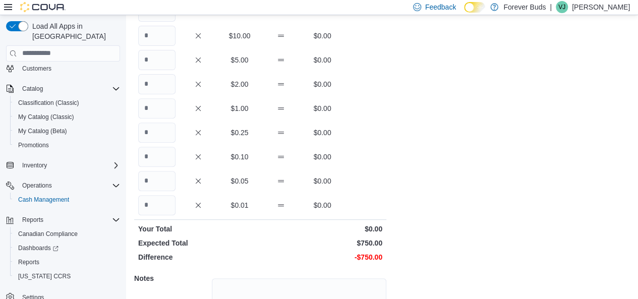
scroll to position [202, 0]
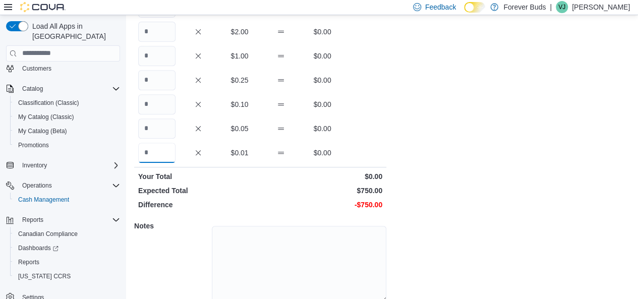
click at [159, 153] on input "Quantity" at bounding box center [156, 153] width 37 height 20
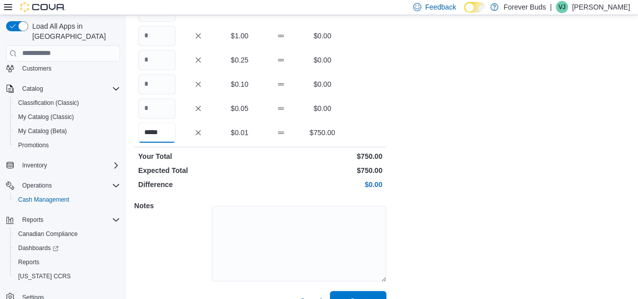
scroll to position [242, 0]
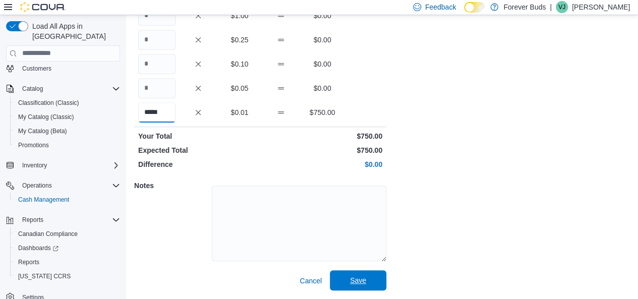
type input "*****"
click at [358, 277] on span "Save" at bounding box center [358, 280] width 16 height 10
